Goal: Transaction & Acquisition: Book appointment/travel/reservation

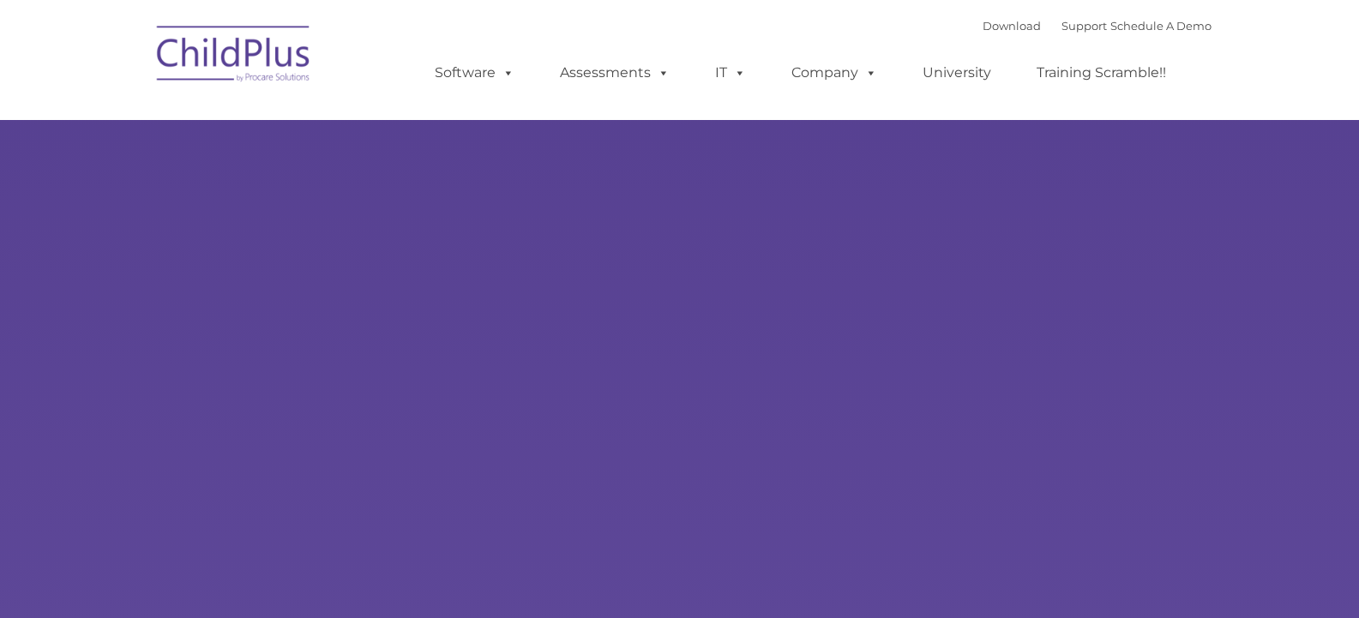
type input ""
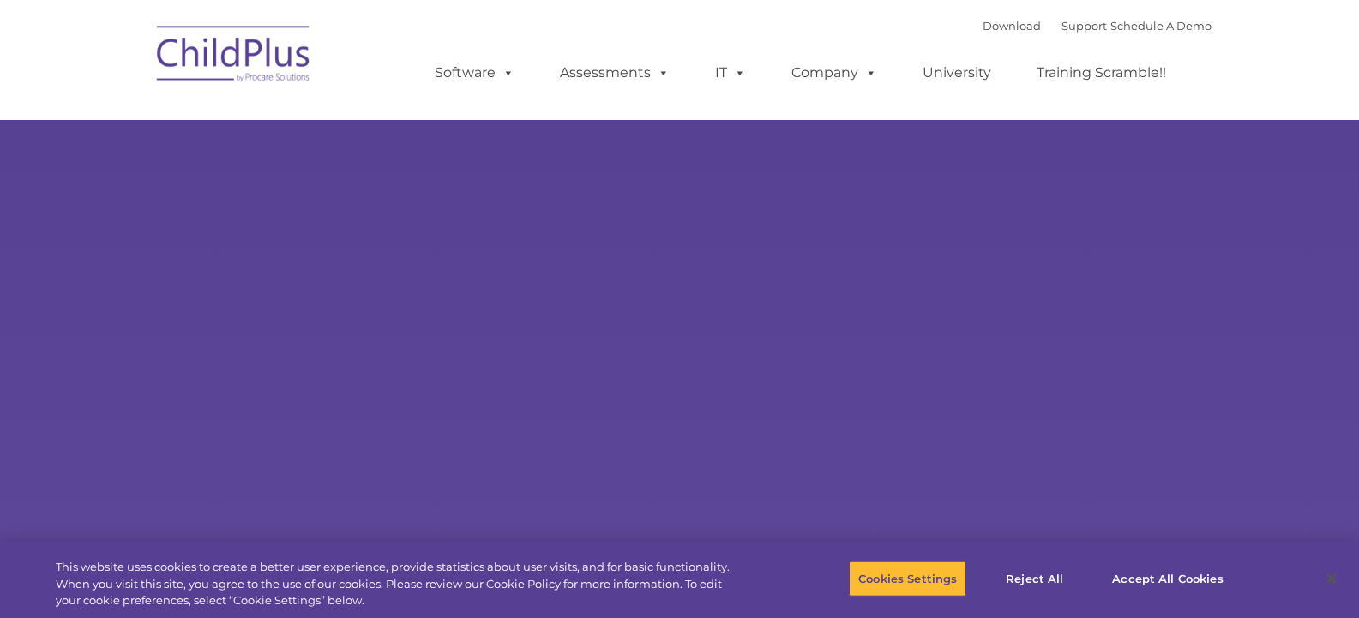
select select "MEDIUM"
click at [1153, 577] on button "Accept All Cookies" at bounding box center [1166, 579] width 129 height 36
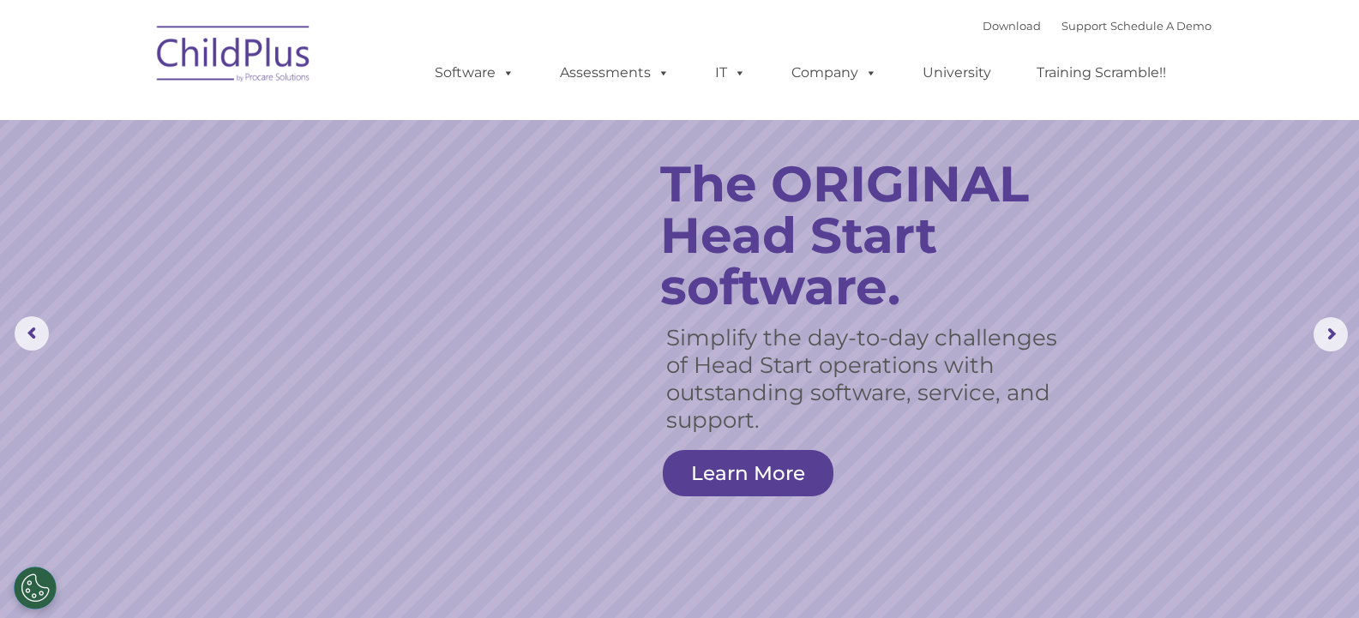
click at [247, 69] on img at bounding box center [233, 57] width 171 height 86
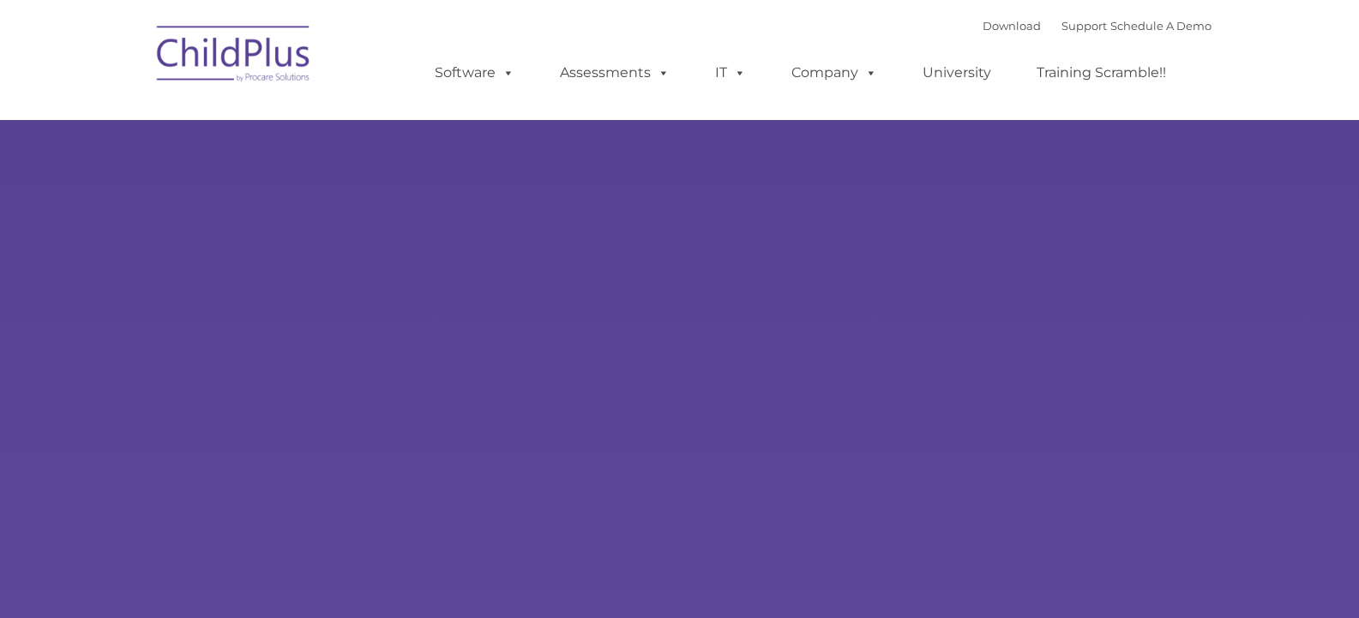
type input ""
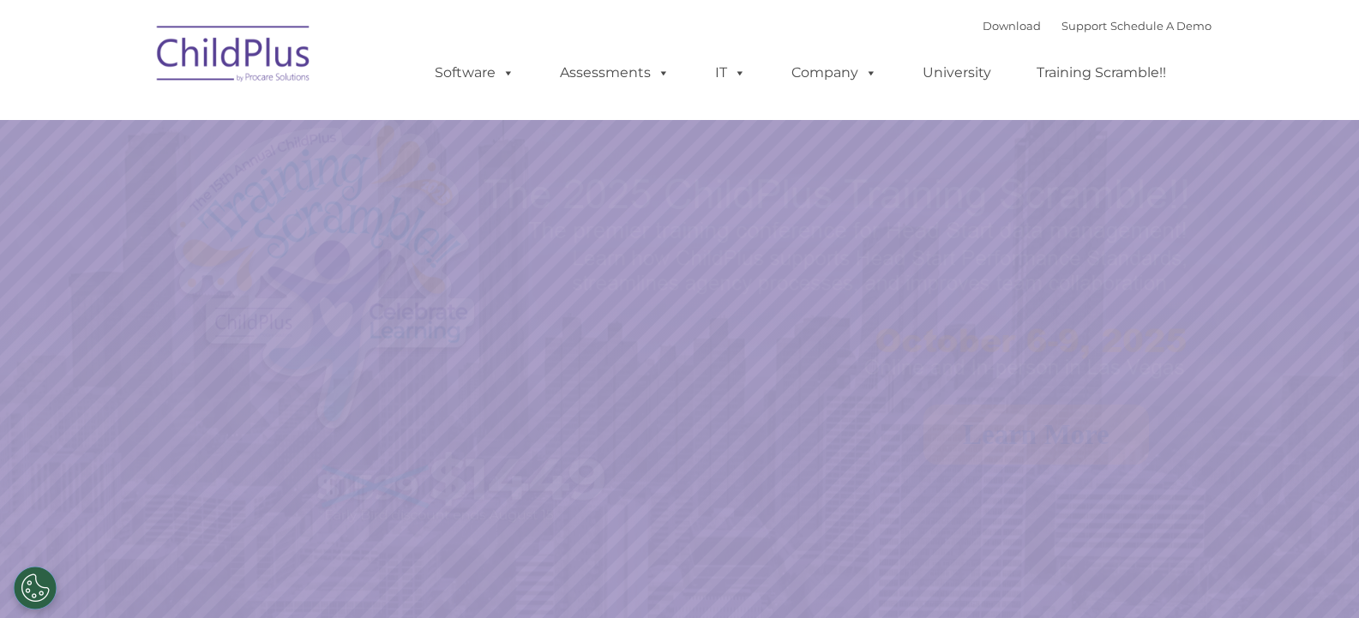
select select "MEDIUM"
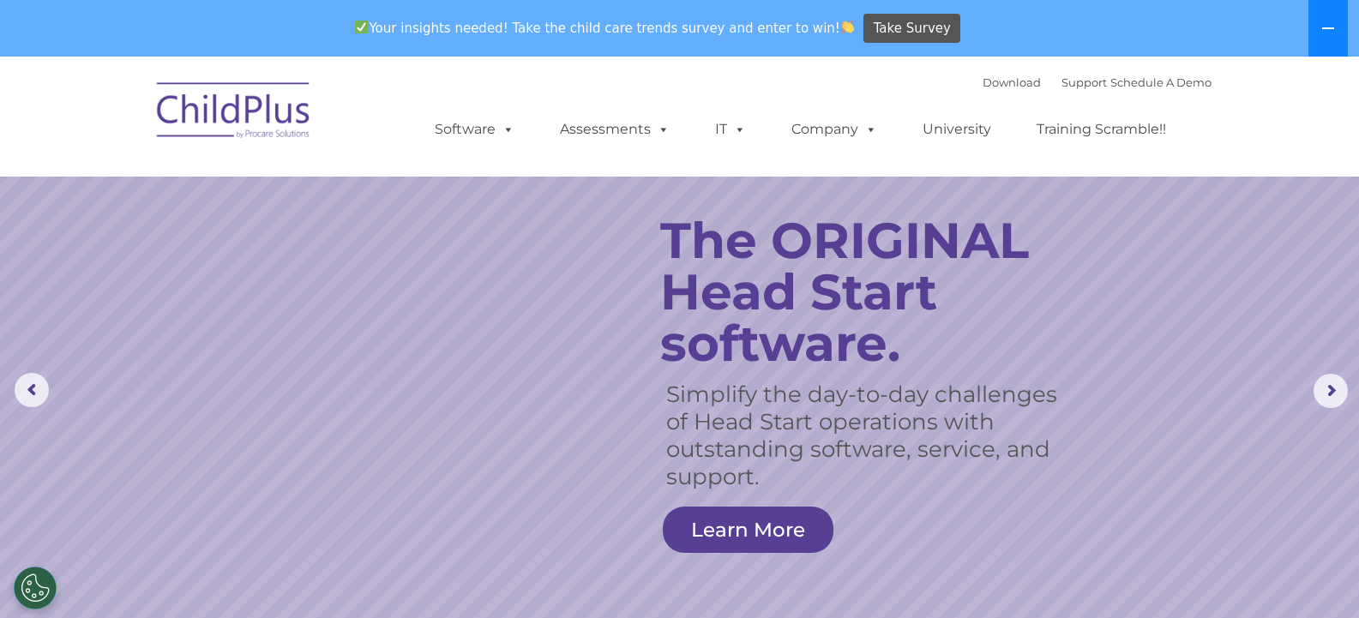
click at [1326, 27] on icon at bounding box center [1328, 28] width 14 height 14
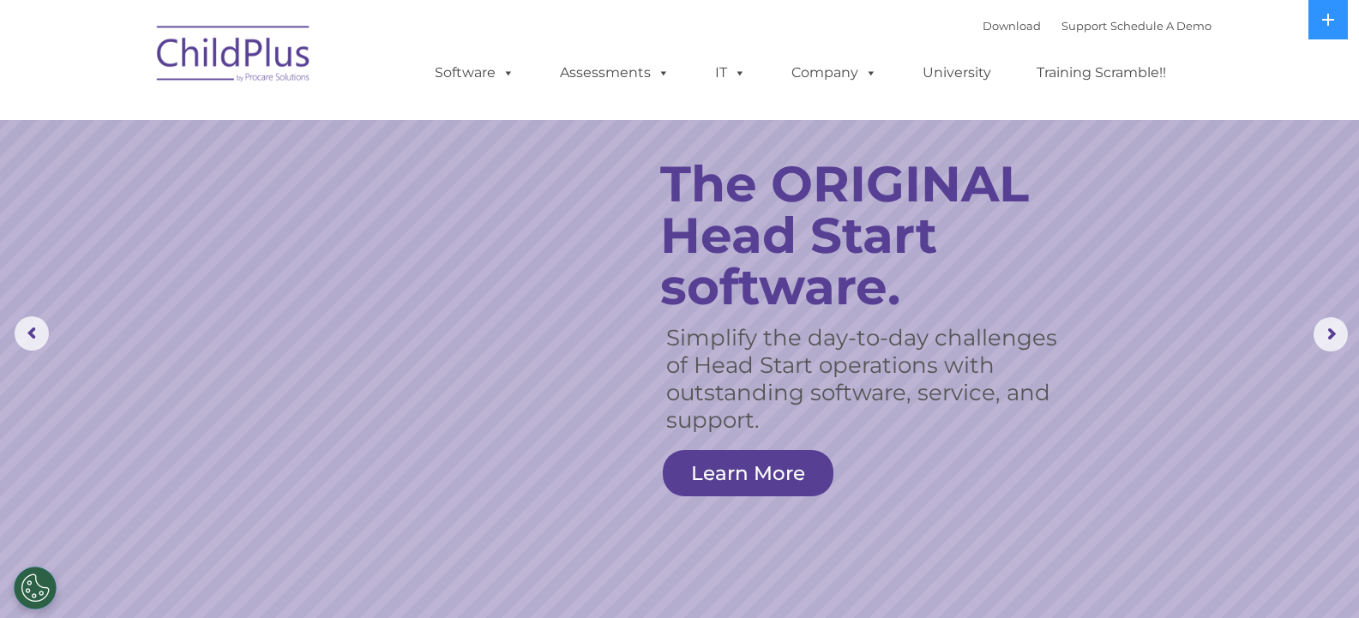
click at [1288, 105] on nav "Download Support | Schedule A Demo  MENU MENU Software ChildPlus: The original…" at bounding box center [679, 60] width 1359 height 120
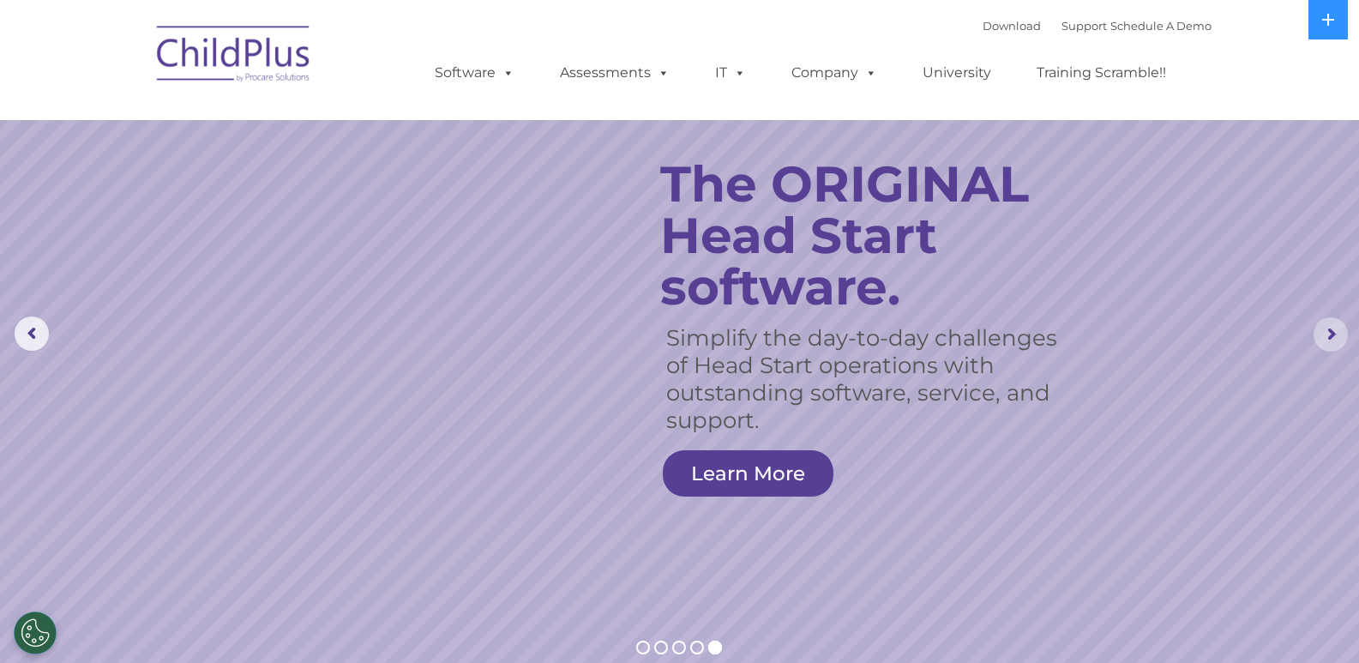
click at [1330, 327] on rs-arrow at bounding box center [1330, 334] width 34 height 34
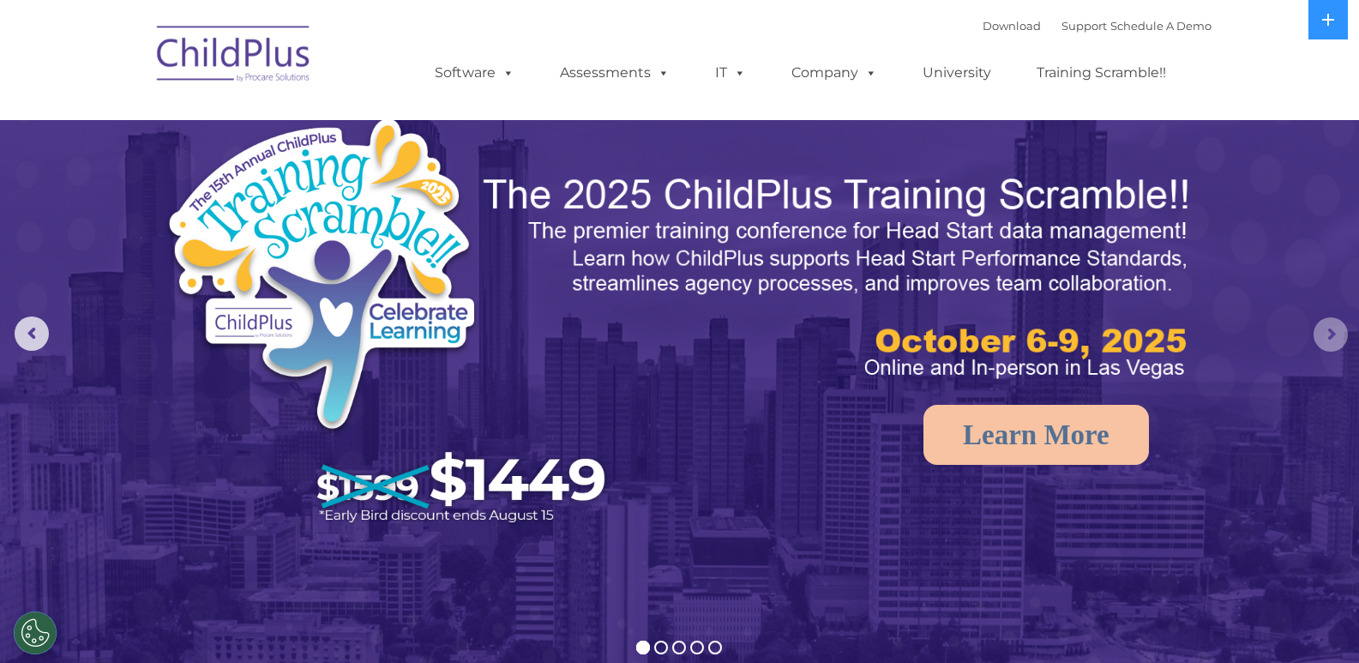
click at [1334, 347] on rs-arrow at bounding box center [1330, 334] width 34 height 34
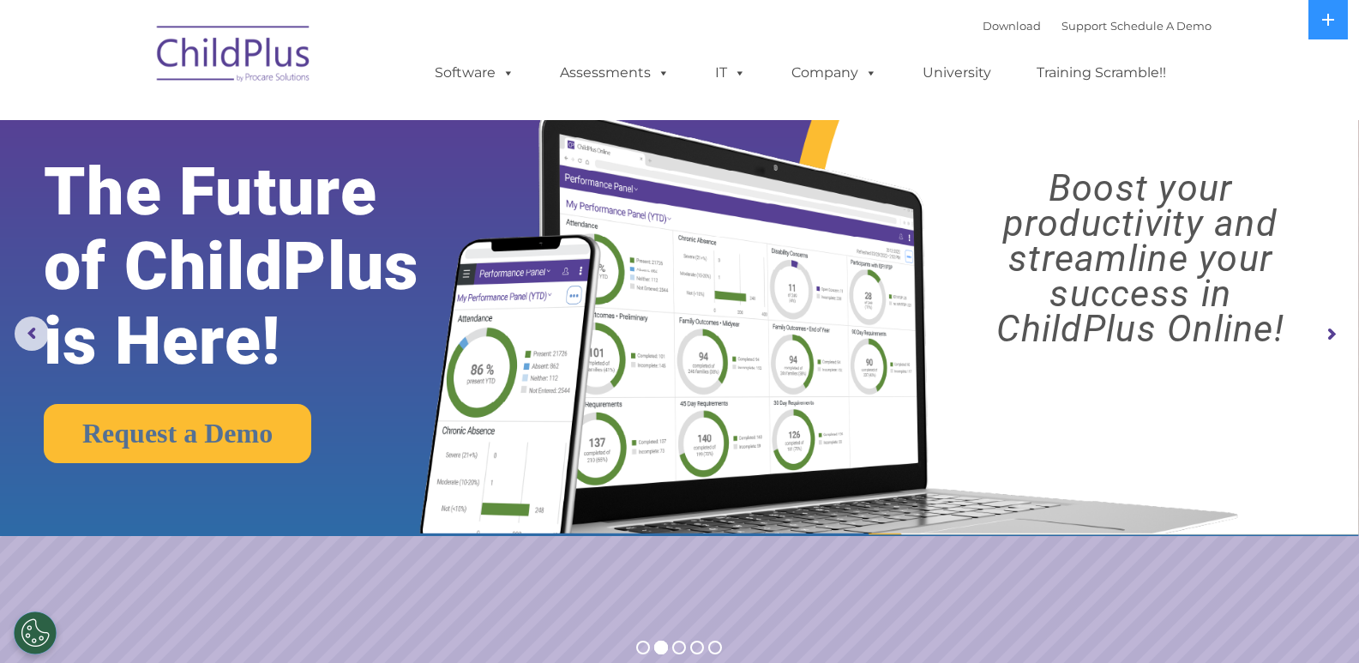
click at [1330, 343] on rs-arrow at bounding box center [1330, 334] width 34 height 34
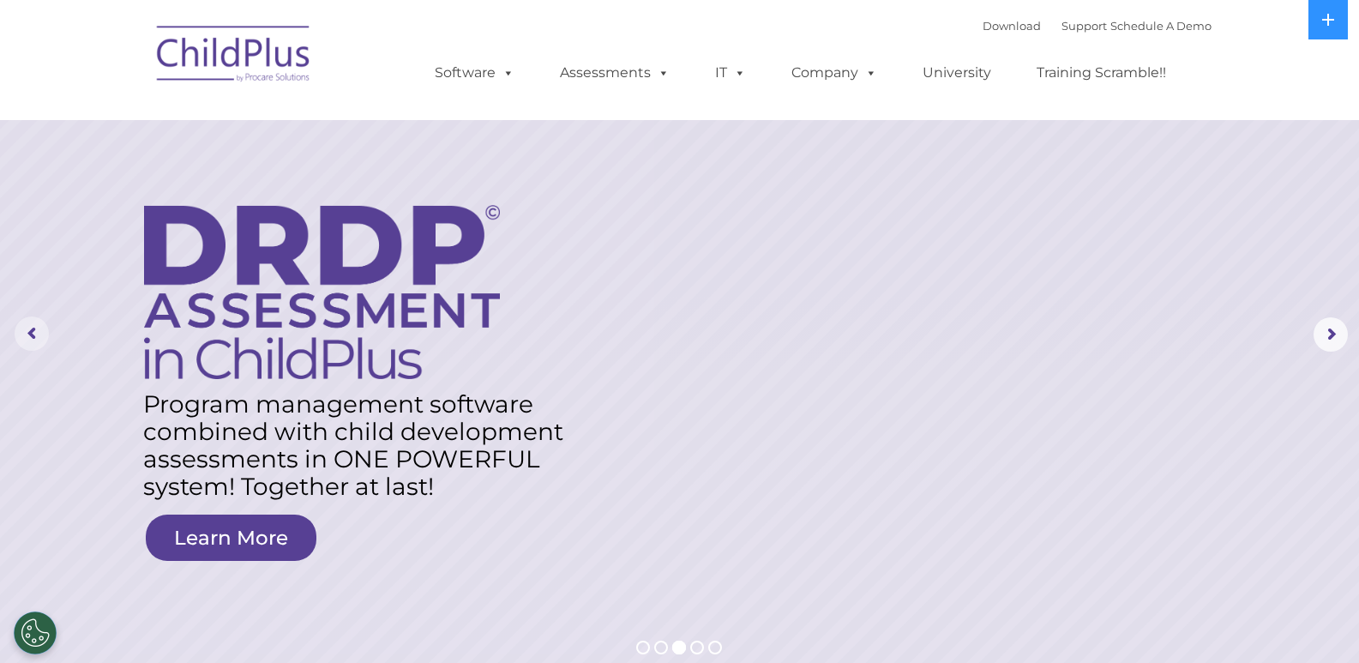
click at [34, 329] on rs-arrow at bounding box center [32, 333] width 34 height 34
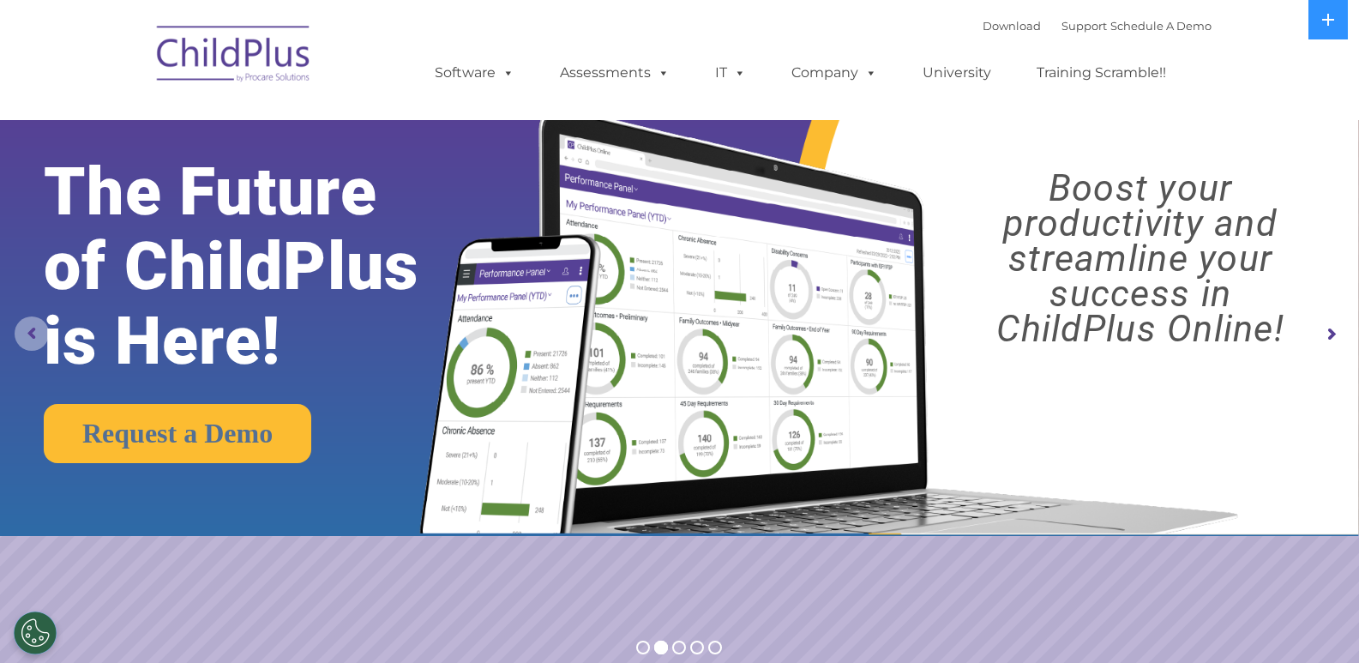
click at [26, 331] on rs-arrow at bounding box center [32, 333] width 34 height 34
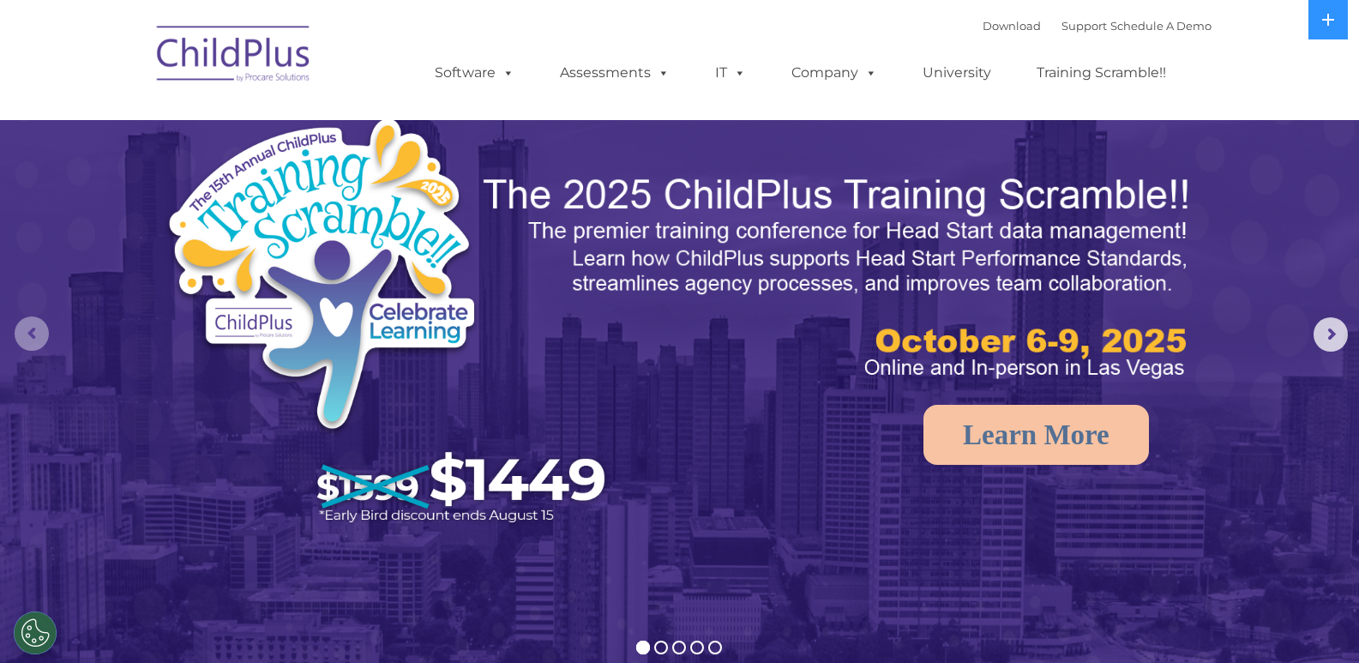
click at [35, 335] on rs-arrow at bounding box center [32, 333] width 34 height 34
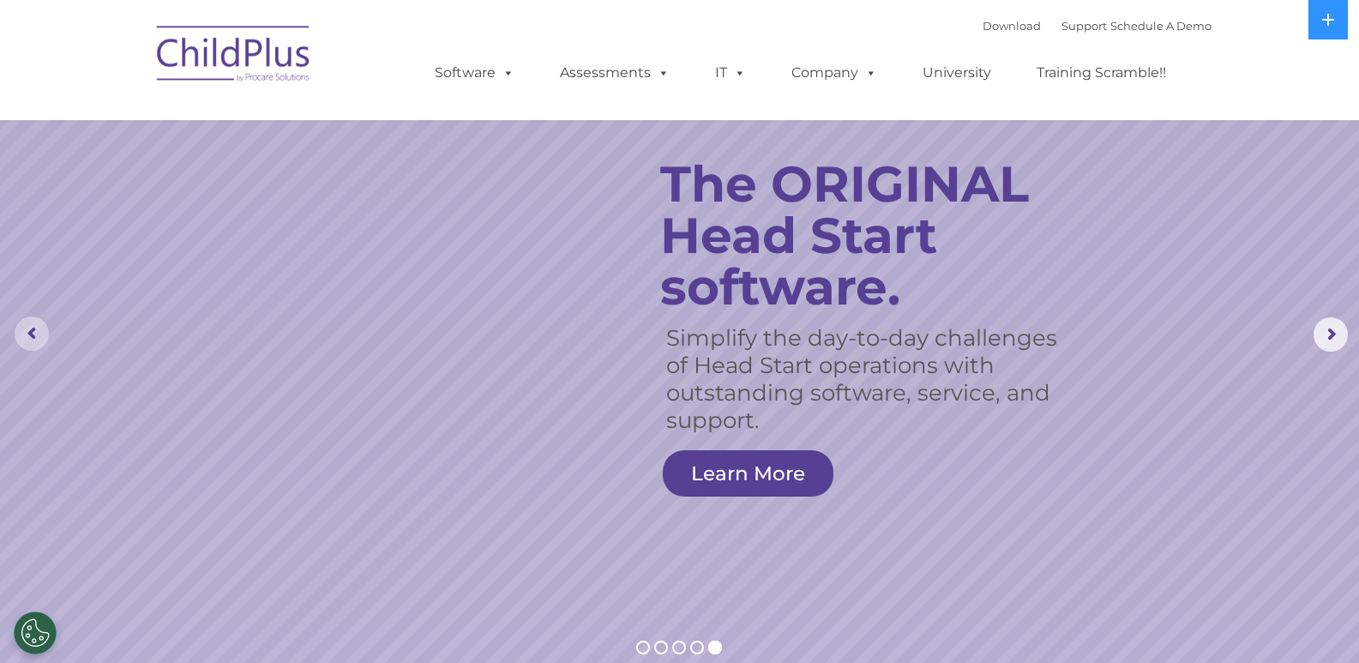
click at [36, 335] on rs-arrow at bounding box center [32, 333] width 34 height 34
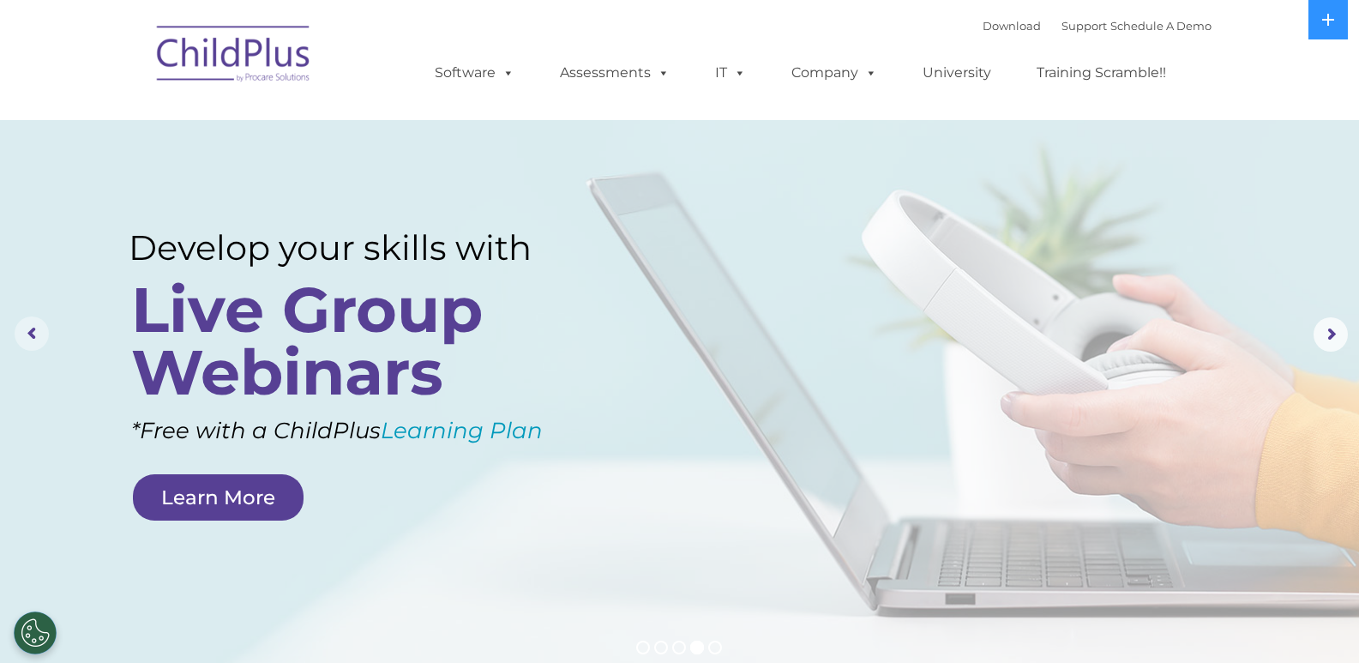
click at [34, 339] on rs-arrow at bounding box center [32, 333] width 34 height 34
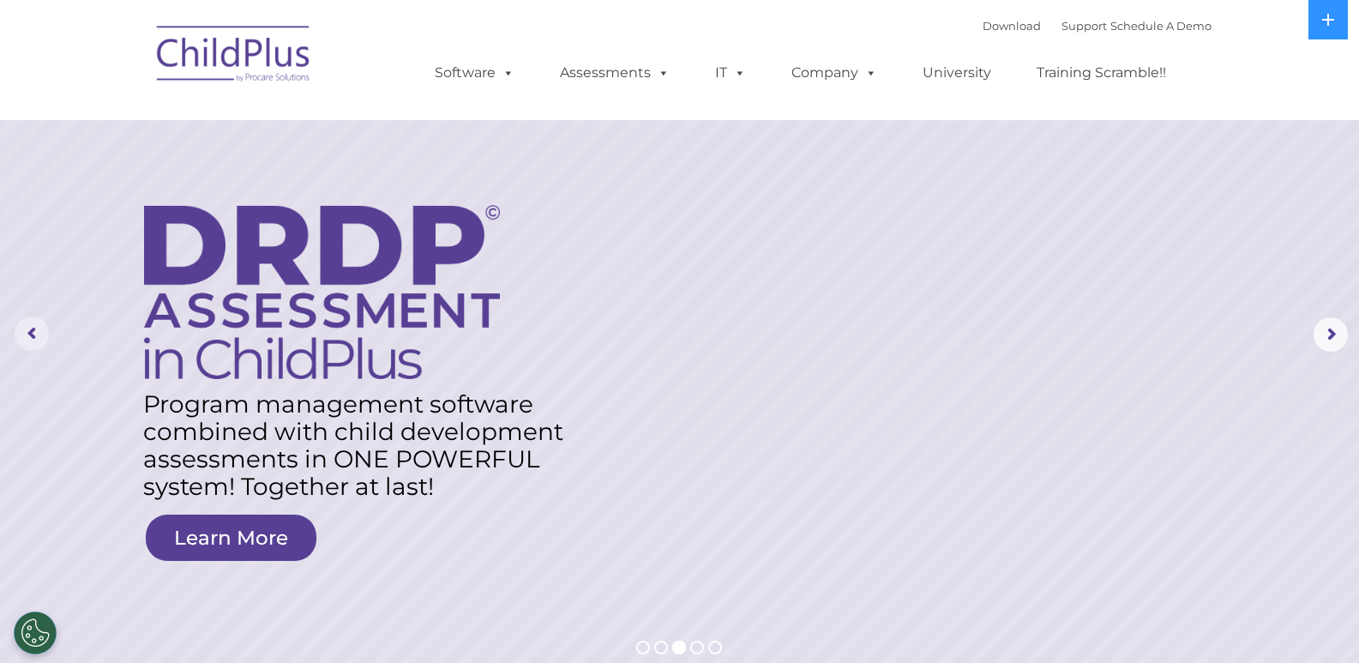
click at [49, 328] on rs-module "New Layer Learn More Request a Demo The Future of ChildPlus is Here! Boost your…" at bounding box center [679, 334] width 1359 height 669
click at [33, 336] on rs-arrow at bounding box center [32, 333] width 34 height 34
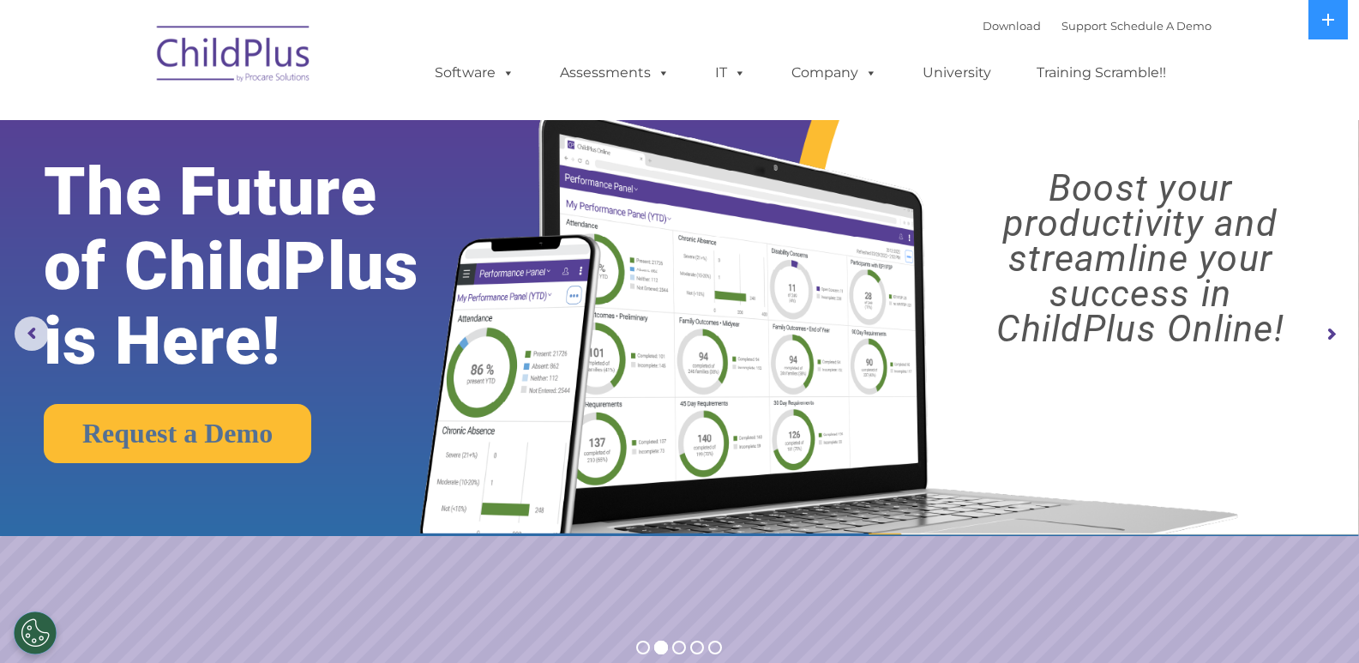
click at [208, 70] on img at bounding box center [233, 57] width 171 height 86
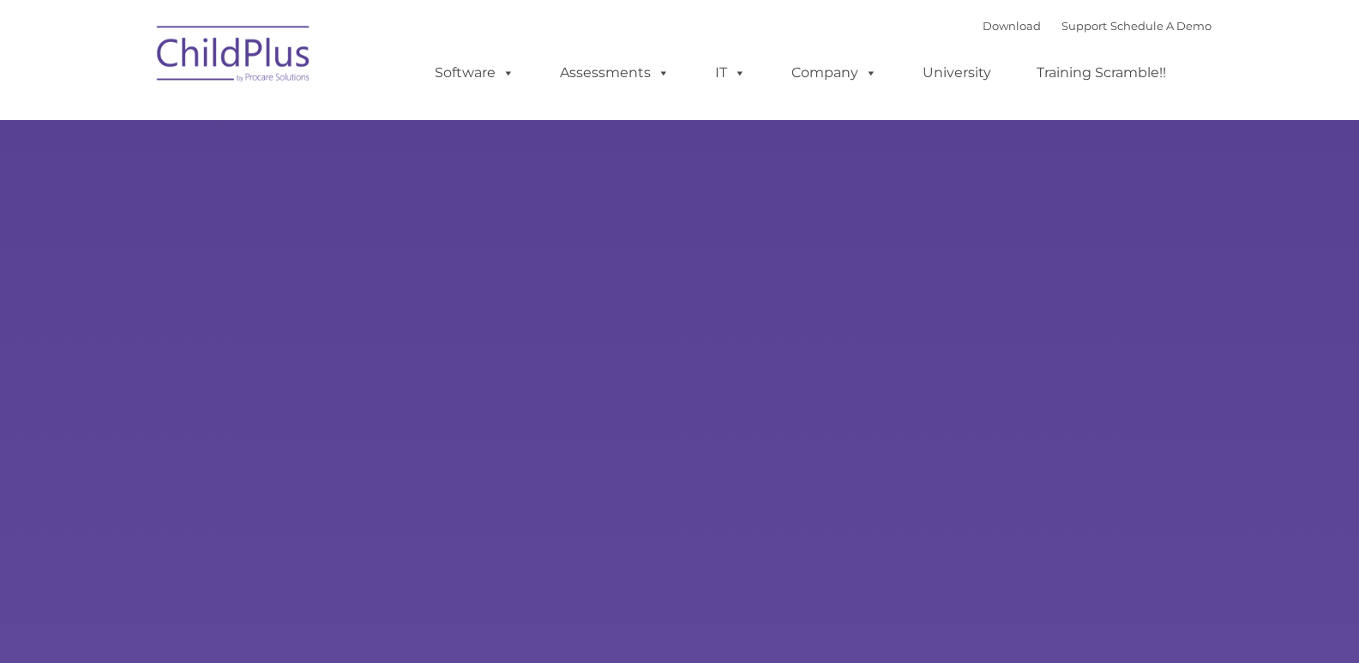
type input ""
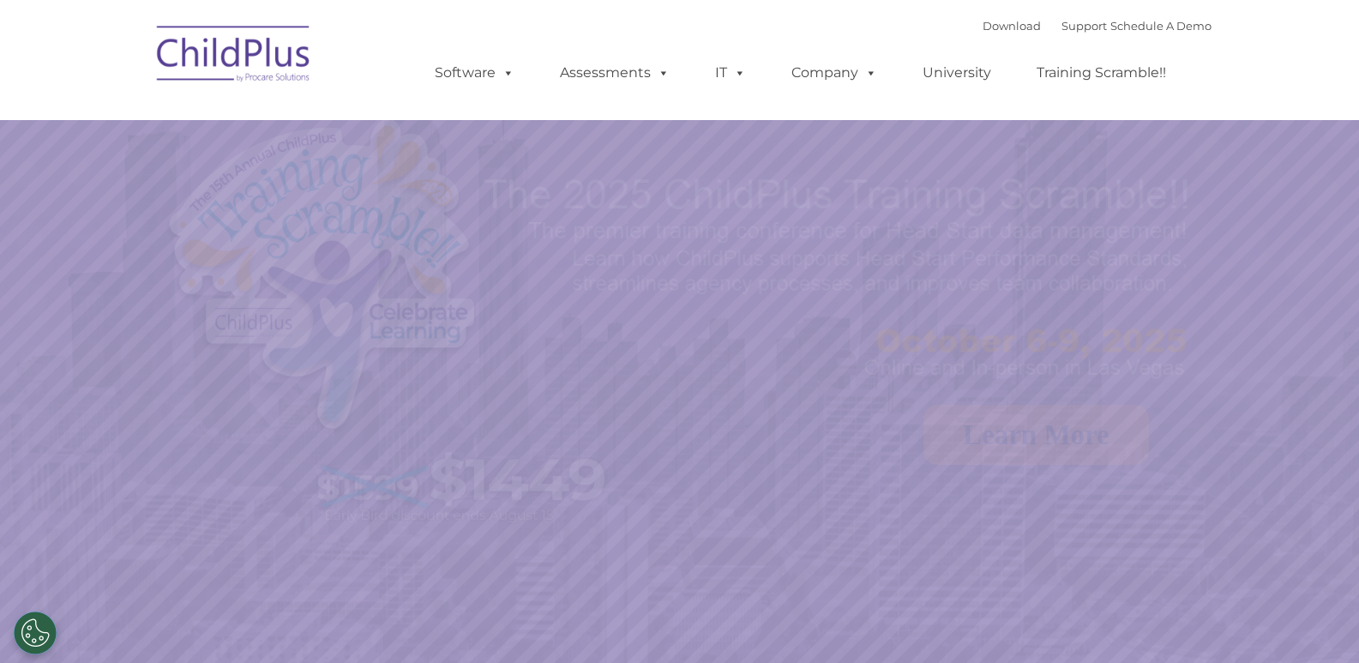
select select "MEDIUM"
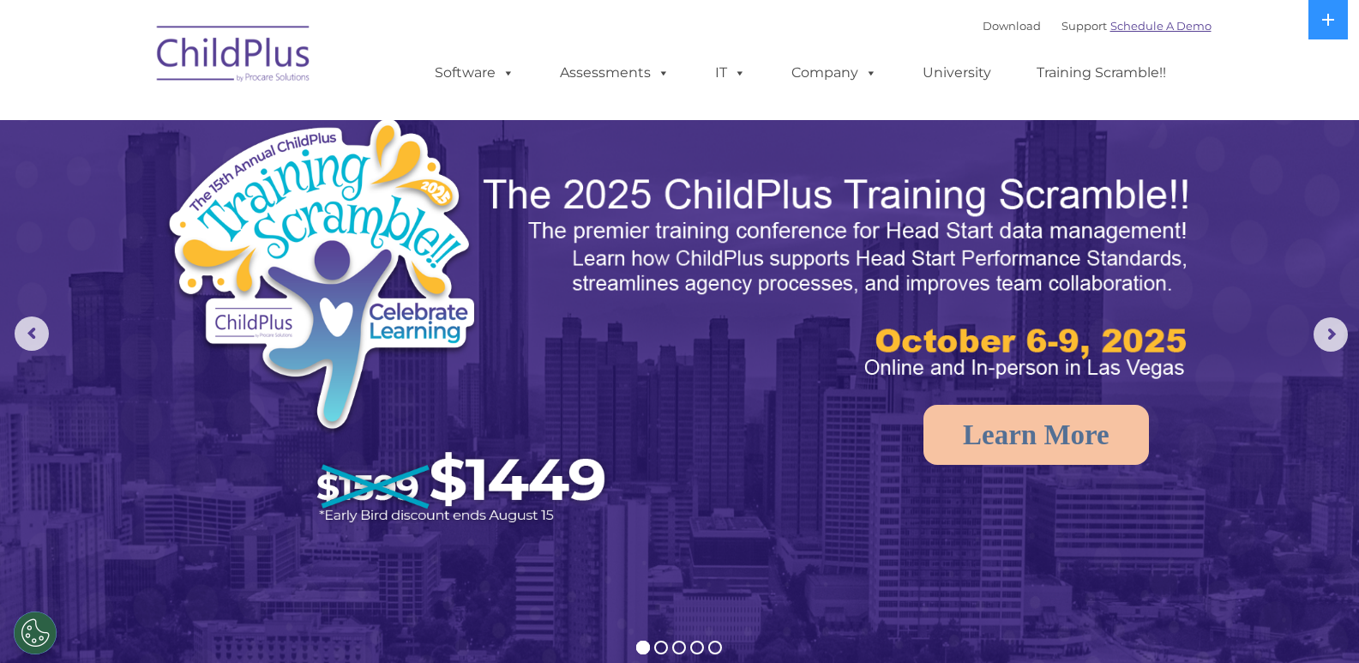
click at [1144, 29] on link "Schedule A Demo" at bounding box center [1160, 26] width 101 height 14
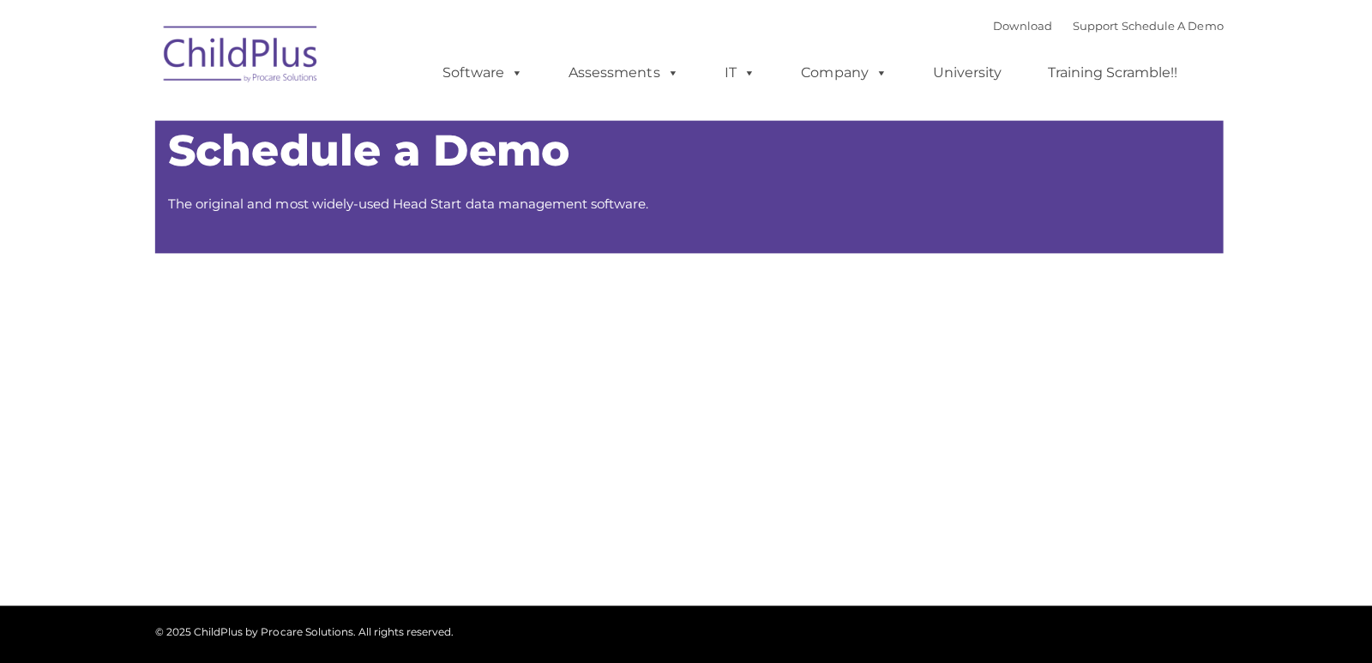
type input ""
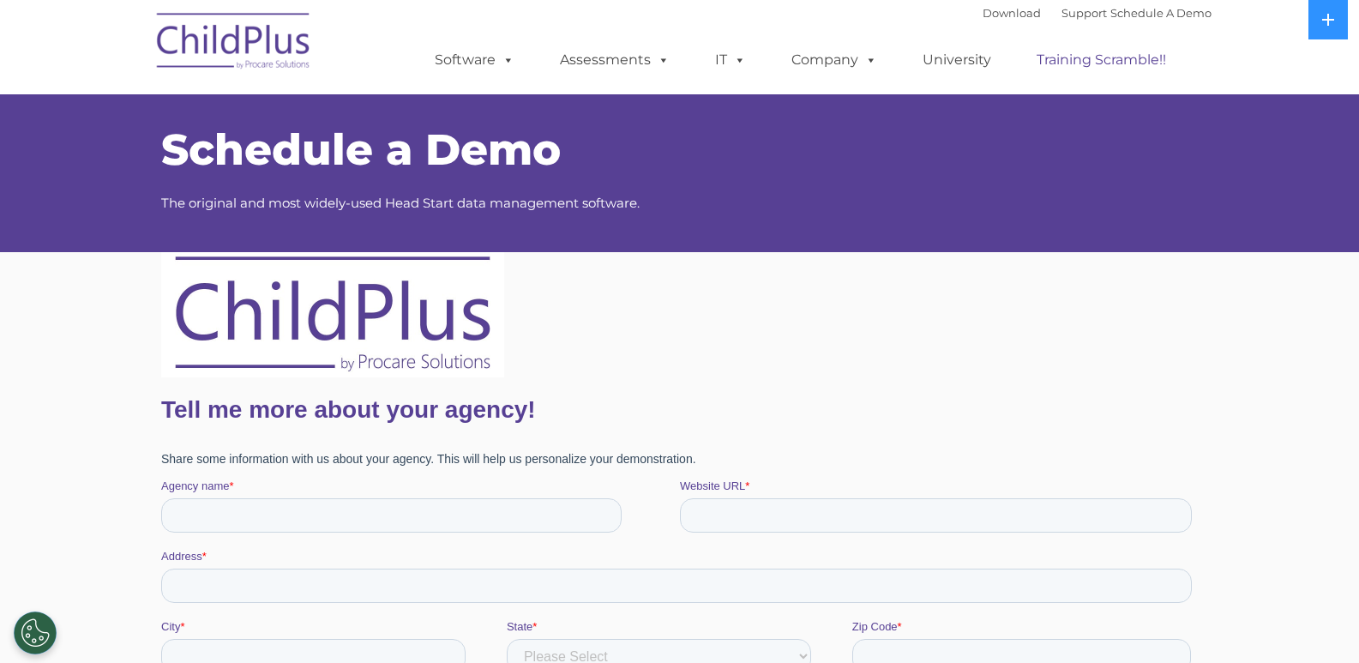
click at [1072, 57] on link "Training Scramble!!" at bounding box center [1101, 60] width 164 height 34
